Goal: Navigation & Orientation: Understand site structure

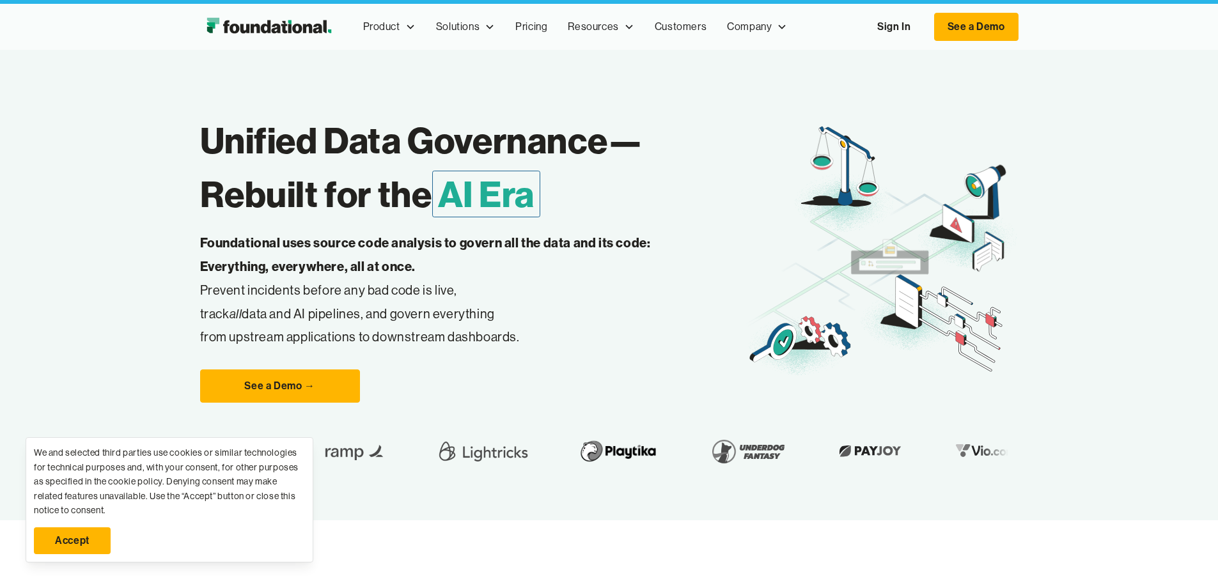
scroll to position [82, 0]
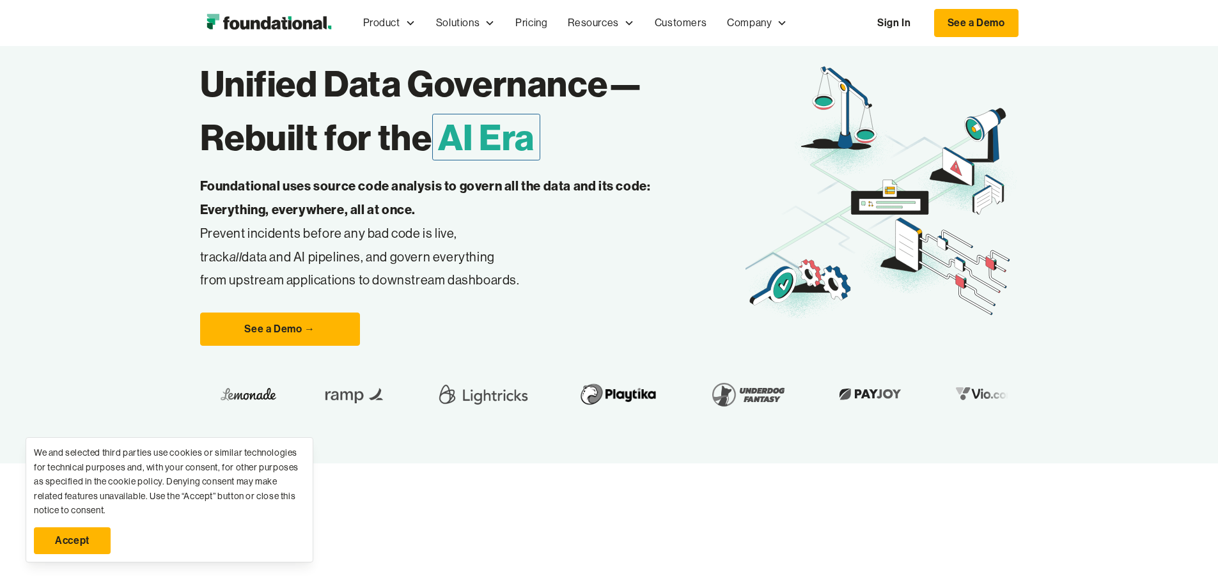
drag, startPoint x: 94, startPoint y: 536, endPoint x: 125, endPoint y: 524, distance: 33.6
click at [94, 536] on link "Accept" at bounding box center [72, 541] width 77 height 27
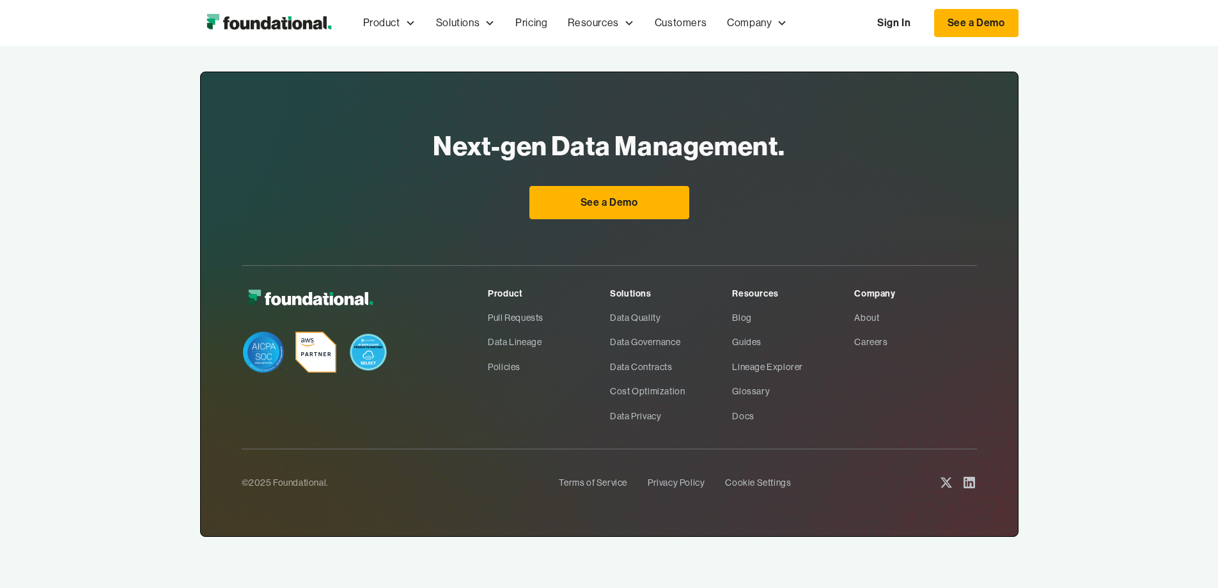
scroll to position [4682, 0]
click at [929, 317] on link "About" at bounding box center [915, 318] width 122 height 24
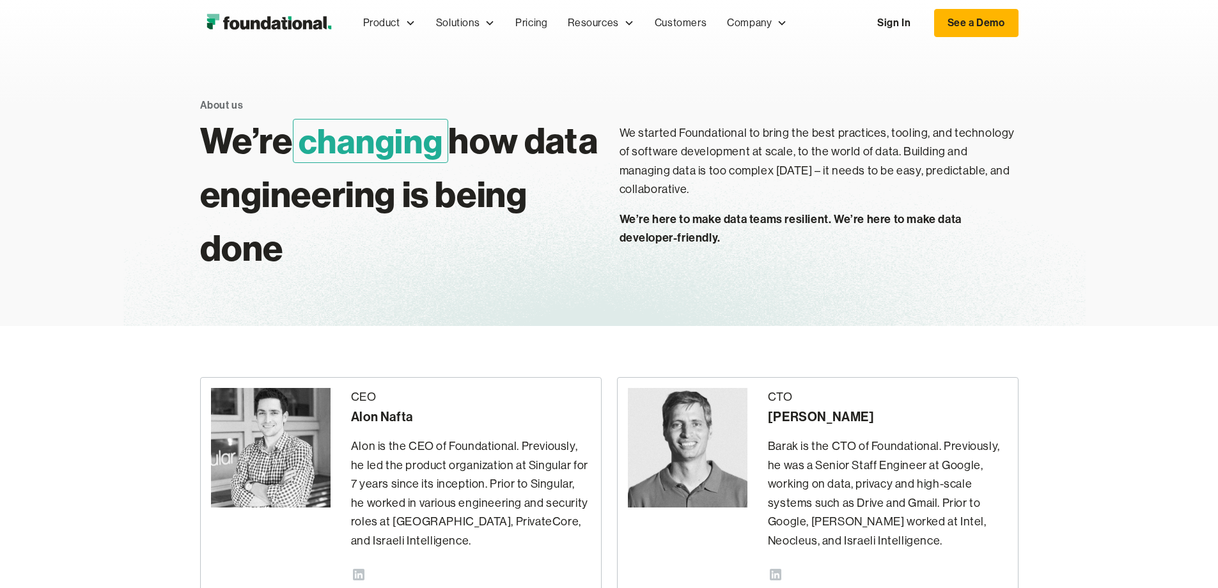
click at [200, 22] on img "home" at bounding box center [269, 23] width 138 height 26
